Goal: Download file/media

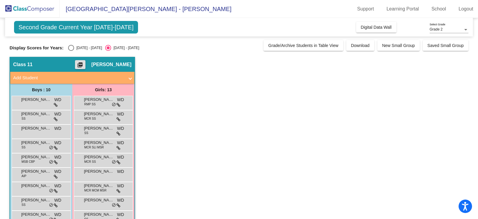
scroll to position [11, 0]
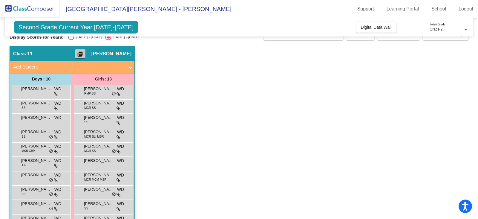
click at [84, 55] on mat-icon "picture_as_pdf" at bounding box center [79, 55] width 7 height 8
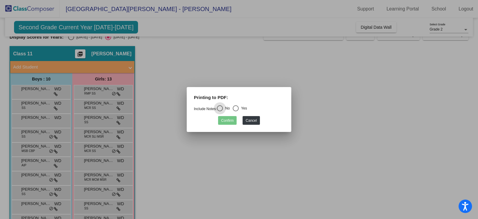
click at [236, 108] on div "Select an option" at bounding box center [236, 108] width 6 height 6
click at [236, 111] on input "Yes" at bounding box center [235, 111] width 0 height 0
radio input "true"
click at [227, 119] on button "Confirm" at bounding box center [227, 120] width 19 height 9
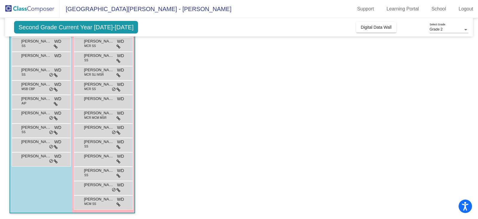
scroll to position [0, 0]
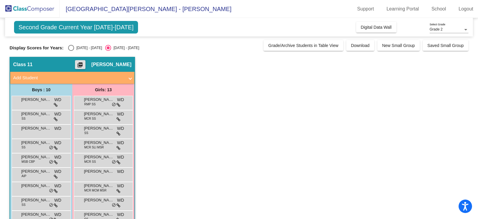
click at [69, 48] on div "Select an option" at bounding box center [71, 48] width 6 height 6
click at [71, 51] on input "[DATE] - [DATE]" at bounding box center [71, 51] width 0 height 0
radio input "true"
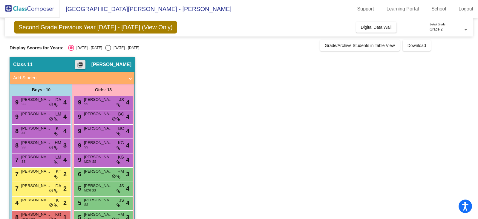
click at [84, 62] on mat-icon "picture_as_pdf" at bounding box center [79, 66] width 7 height 8
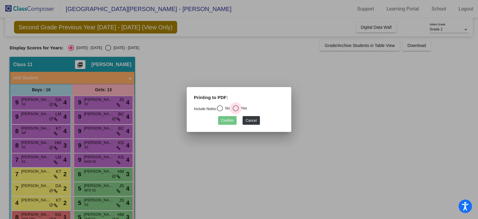
click at [239, 108] on div "Select an option" at bounding box center [236, 108] width 6 height 6
click at [236, 111] on input "Yes" at bounding box center [235, 111] width 0 height 0
radio input "true"
click at [227, 121] on button "Confirm" at bounding box center [227, 120] width 19 height 9
